Goal: Task Accomplishment & Management: Complete application form

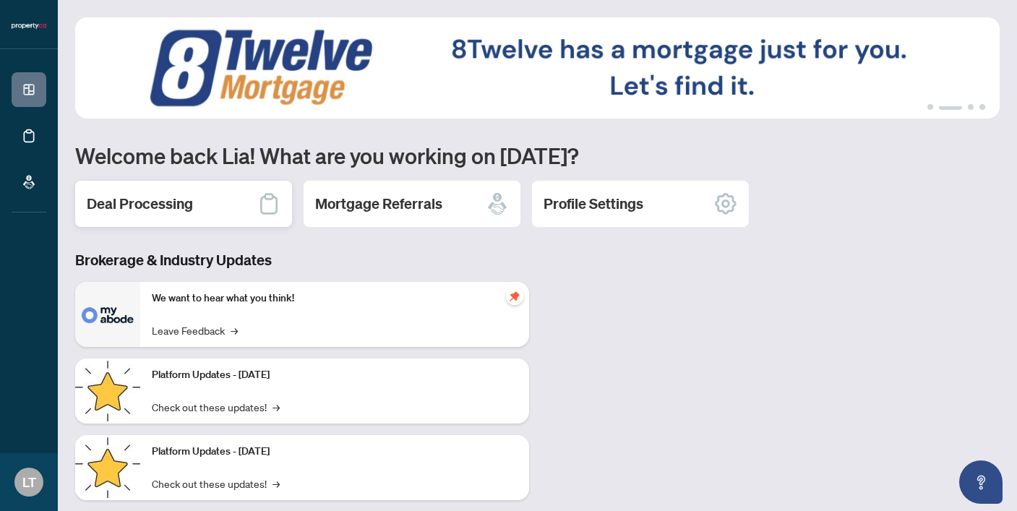
click at [137, 206] on h2 "Deal Processing" at bounding box center [140, 204] width 106 height 20
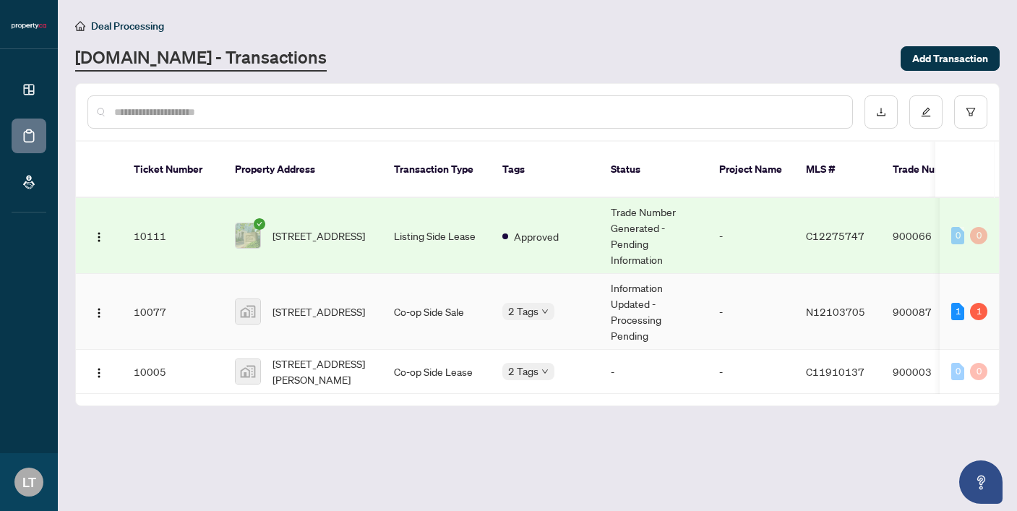
click at [309, 278] on td "[STREET_ADDRESS]" at bounding box center [302, 312] width 159 height 76
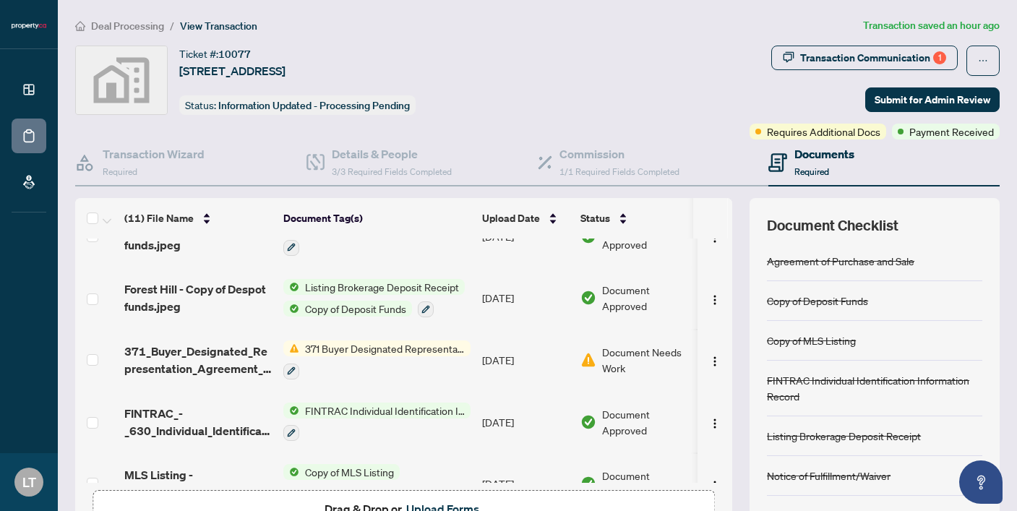
scroll to position [428, 0]
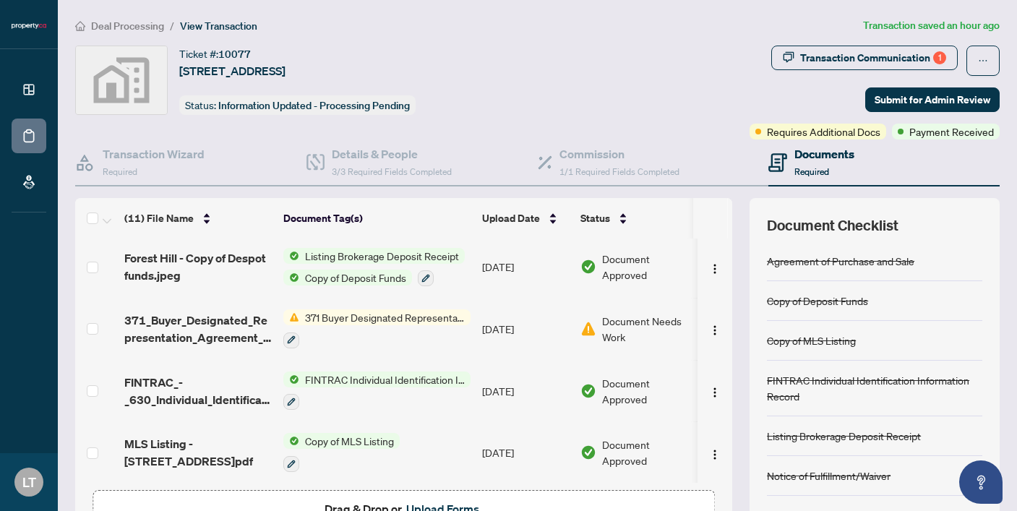
click at [433, 500] on button "Upload Forms" at bounding box center [443, 509] width 82 height 19
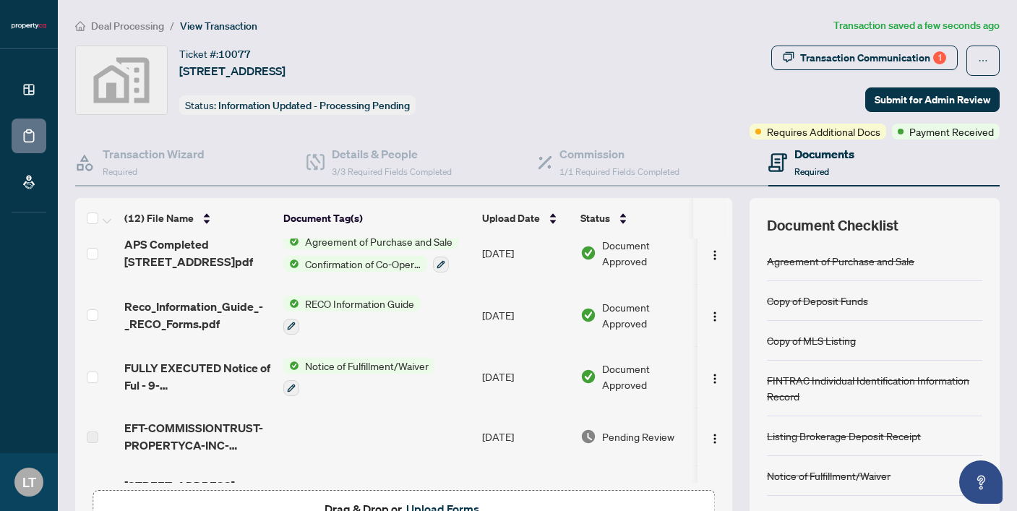
scroll to position [0, 0]
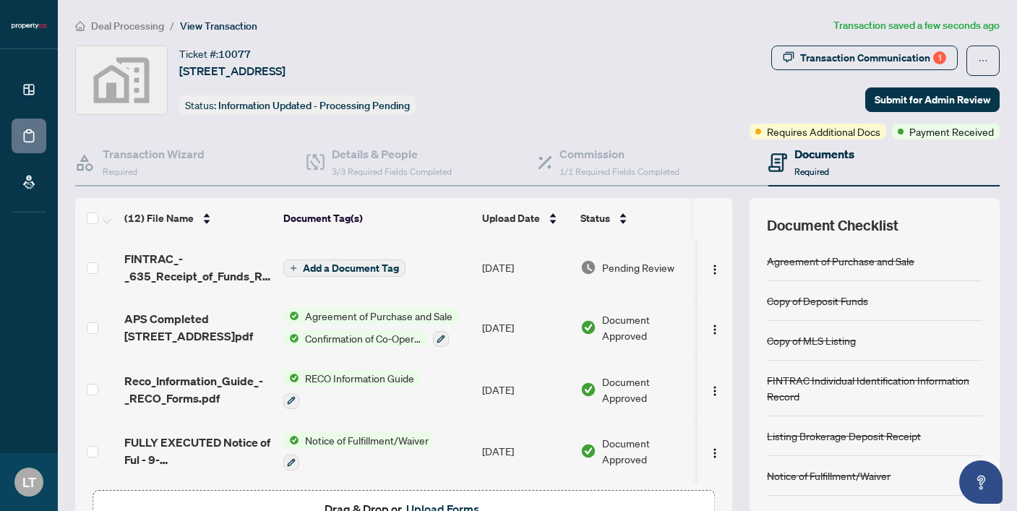
click at [335, 267] on span "Add a Document Tag" at bounding box center [351, 268] width 96 height 10
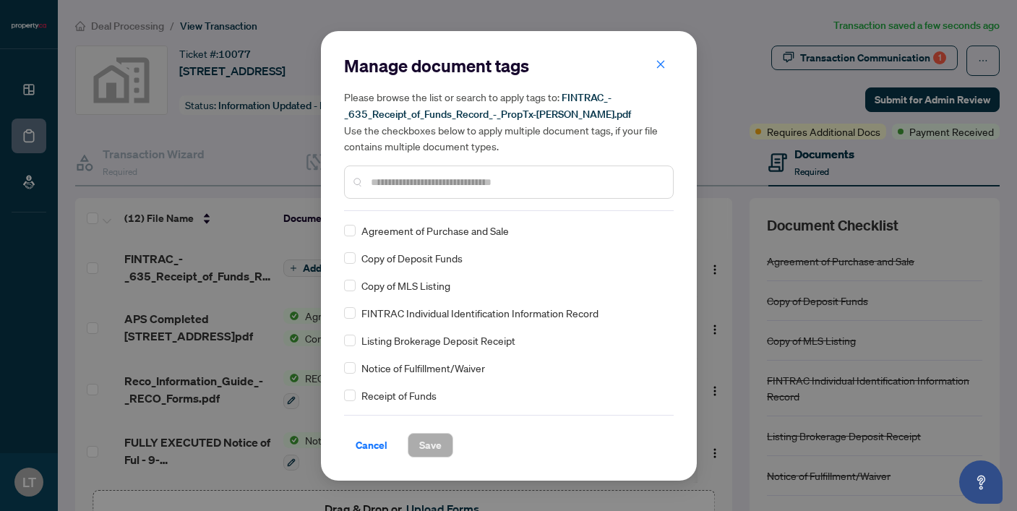
click at [425, 185] on input "text" at bounding box center [516, 182] width 291 height 16
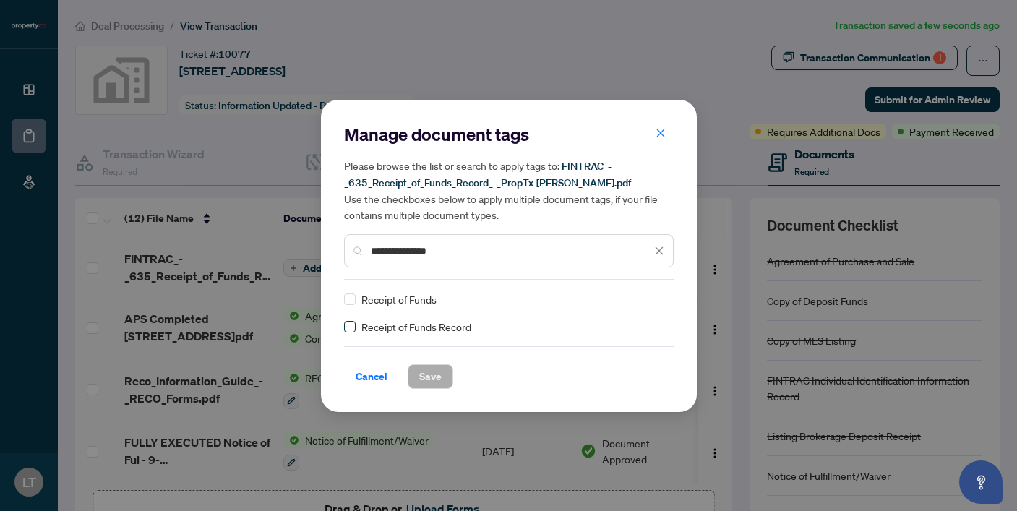
type input "**********"
click at [427, 378] on span "Save" at bounding box center [430, 376] width 22 height 23
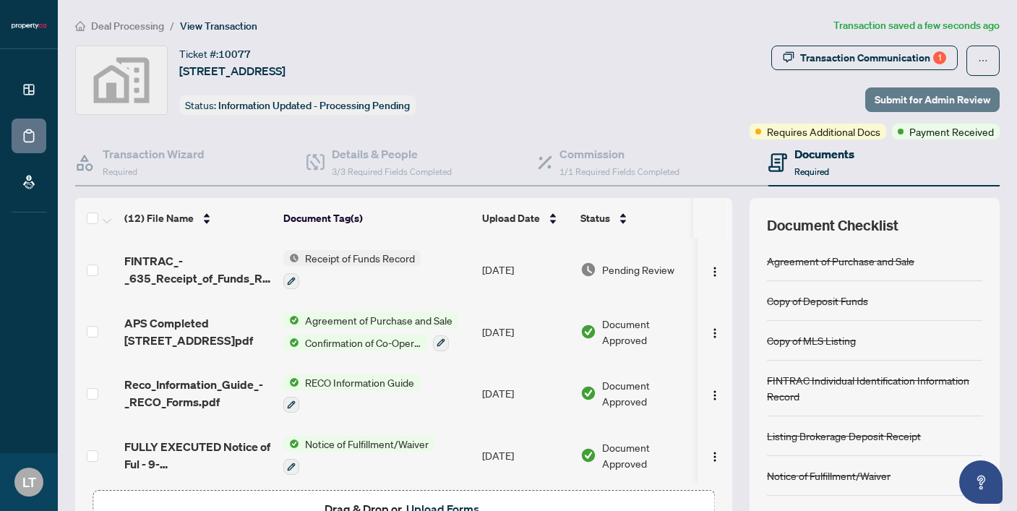
click at [911, 100] on span "Submit for Admin Review" at bounding box center [933, 99] width 116 height 23
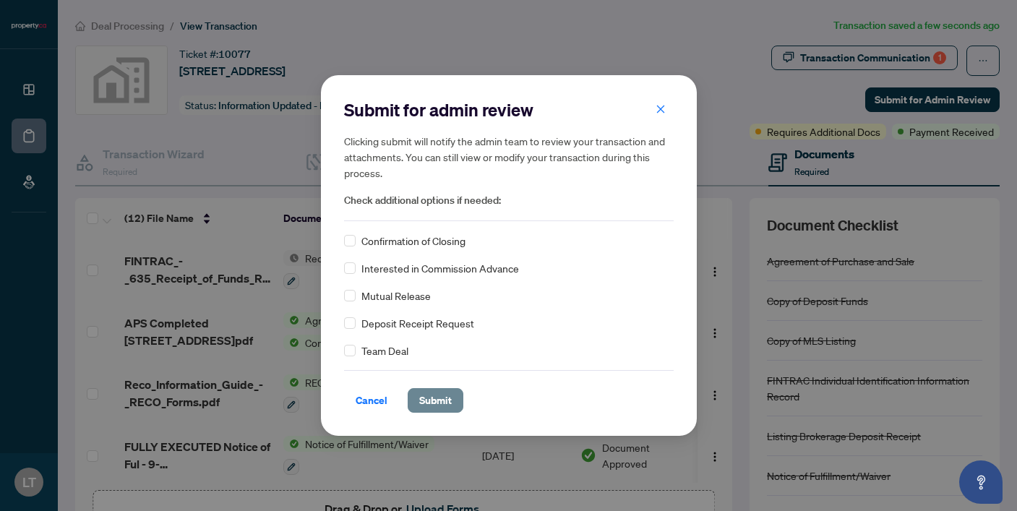
click at [437, 396] on span "Submit" at bounding box center [435, 400] width 33 height 23
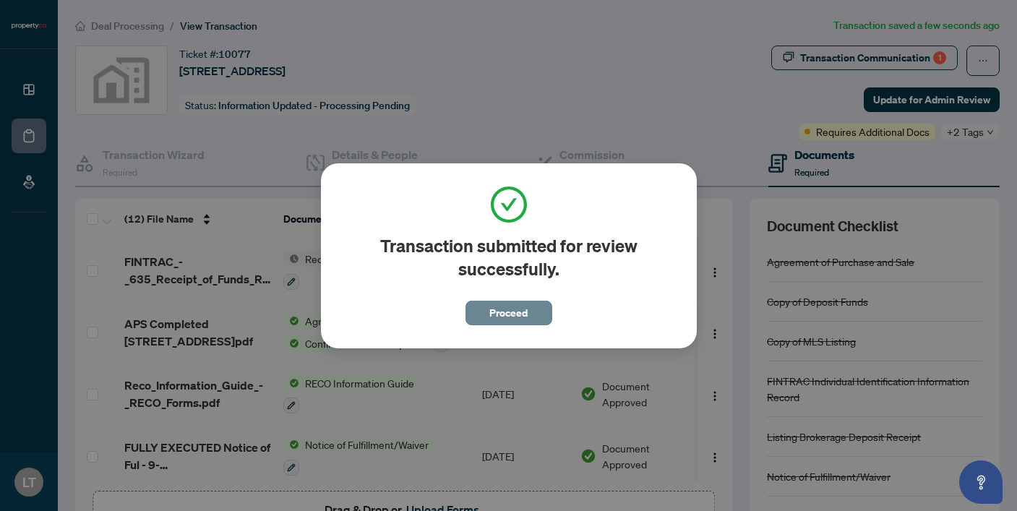
click at [508, 314] on span "Proceed" at bounding box center [508, 312] width 38 height 23
